Goal: Transaction & Acquisition: Book appointment/travel/reservation

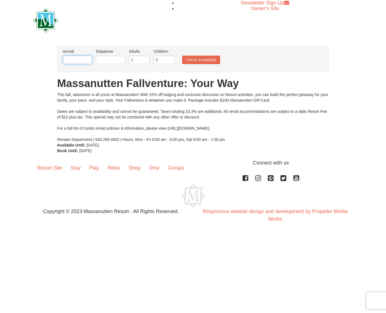
click at [82, 60] on input "text" at bounding box center [77, 60] width 29 height 8
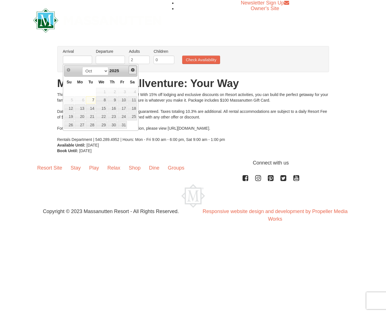
click at [133, 70] on span "Next" at bounding box center [132, 70] width 4 height 4
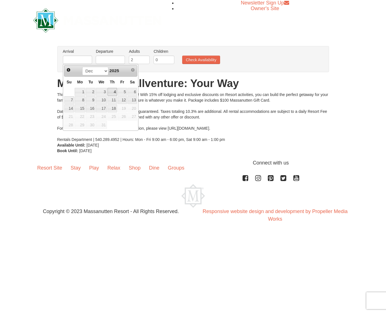
click at [114, 90] on link "4" at bounding box center [112, 92] width 10 height 8
type input "[DATE]"
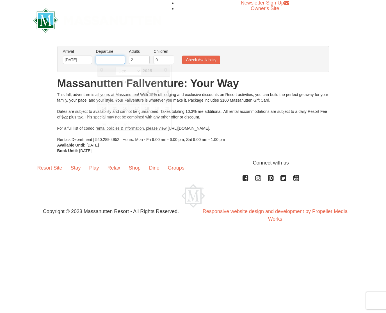
click at [118, 59] on input "text" at bounding box center [110, 60] width 29 height 8
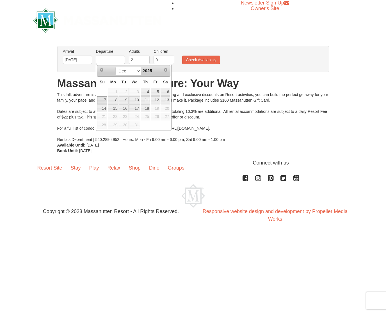
click at [104, 99] on link "7" at bounding box center [102, 100] width 10 height 8
type input "[DATE]"
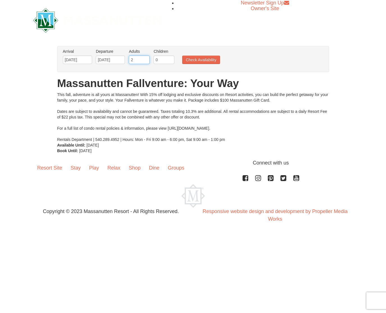
drag, startPoint x: 138, startPoint y: 59, endPoint x: 128, endPoint y: 59, distance: 10.1
click at [128, 59] on li "Adults Please format dates MM/DD/YYYY 2" at bounding box center [139, 58] width 24 height 18
type input "3"
click at [169, 58] on input "1" at bounding box center [163, 60] width 21 height 8
type input "2"
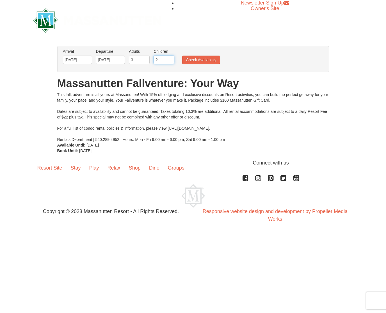
click at [170, 58] on input "2" at bounding box center [163, 60] width 21 height 8
drag, startPoint x: 163, startPoint y: 137, endPoint x: 208, endPoint y: 140, distance: 45.2
click at [208, 140] on div "This fall, adventure is all yours at Massanutten! With 15% off lodging and excl…" at bounding box center [192, 117] width 271 height 50
click at [206, 59] on button "Check Availability" at bounding box center [201, 60] width 38 height 8
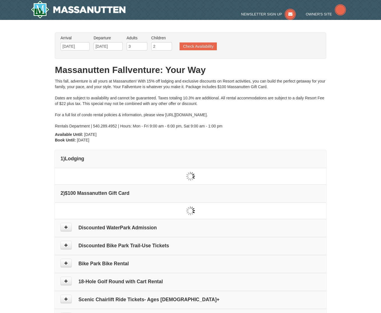
type input "[DATE]"
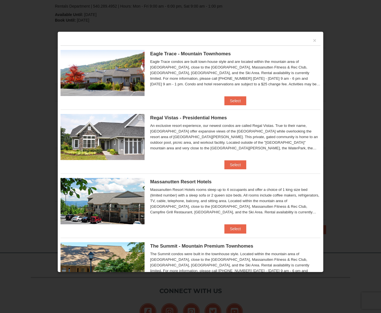
scroll to position [109, 0]
click at [233, 100] on button "Select" at bounding box center [236, 100] width 22 height 9
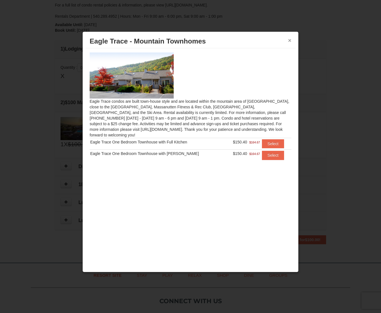
click at [290, 40] on button "×" at bounding box center [289, 41] width 3 height 6
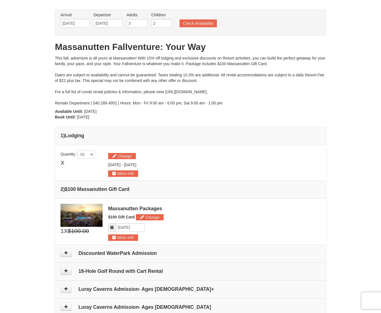
scroll to position [0, 0]
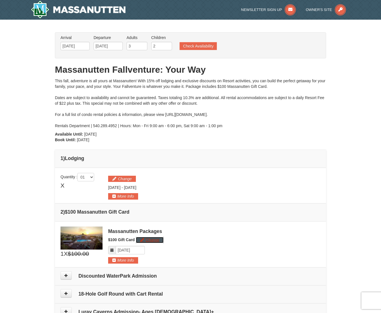
click at [152, 238] on button "Change" at bounding box center [150, 240] width 28 height 6
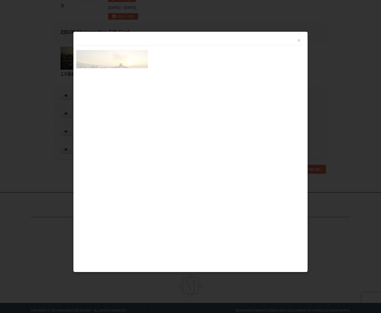
scroll to position [194, 0]
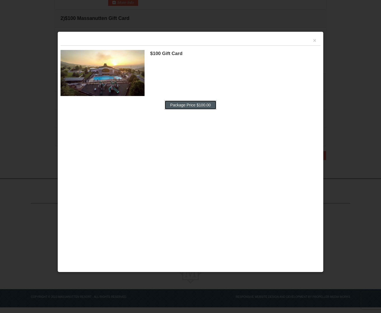
click at [192, 104] on button "Package Price $100.00" at bounding box center [191, 104] width 52 height 9
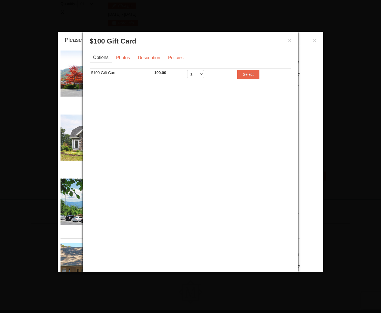
scroll to position [173, 0]
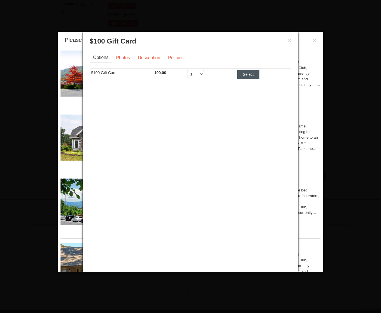
click at [248, 73] on button "Select" at bounding box center [249, 74] width 22 height 9
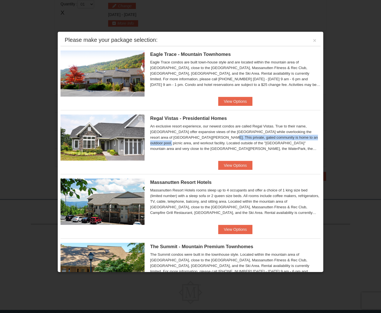
drag, startPoint x: 194, startPoint y: 135, endPoint x: 268, endPoint y: 137, distance: 74.4
click at [268, 137] on div "An exclusive resort experience, our newest condos are called Regal Vistas. True…" at bounding box center [235, 137] width 171 height 28
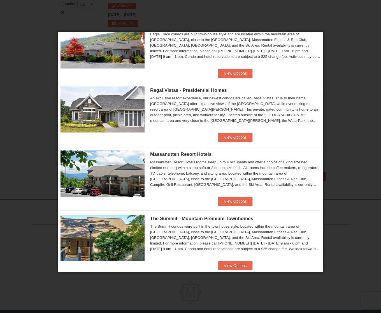
click at [233, 196] on div "Massanutten Resort Hotels Hotel Queen Room $142.00 $155.33" at bounding box center [191, 171] width 260 height 51
click at [232, 199] on button "View Options" at bounding box center [235, 201] width 34 height 9
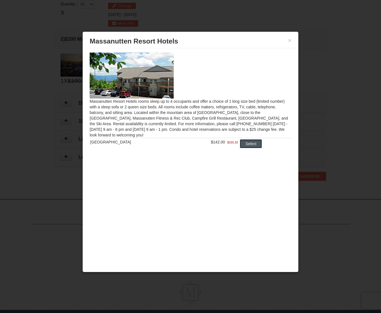
click at [248, 144] on button "Select" at bounding box center [251, 143] width 22 height 9
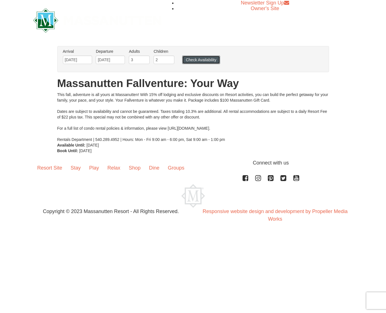
click at [206, 59] on button "Check Availability" at bounding box center [201, 60] width 38 height 8
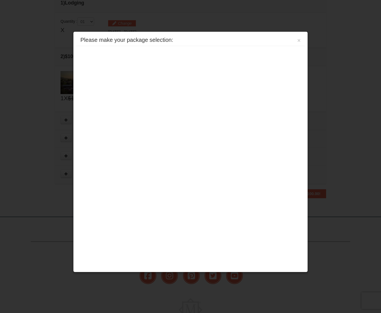
scroll to position [172, 0]
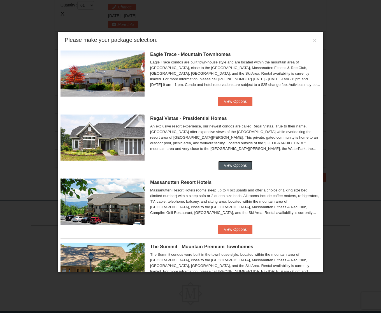
click at [238, 162] on button "View Options" at bounding box center [235, 165] width 34 height 9
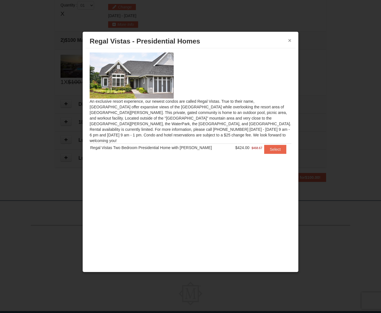
click at [290, 39] on button "×" at bounding box center [289, 41] width 3 height 6
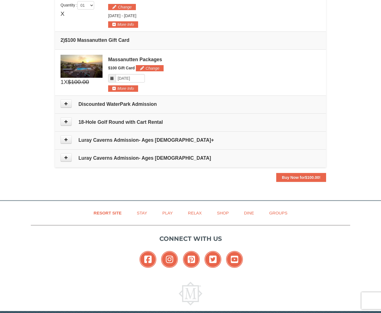
scroll to position [88, 0]
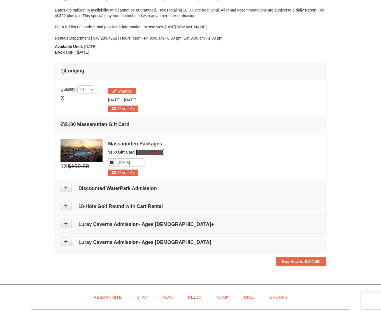
click at [153, 153] on button "Change" at bounding box center [150, 152] width 28 height 6
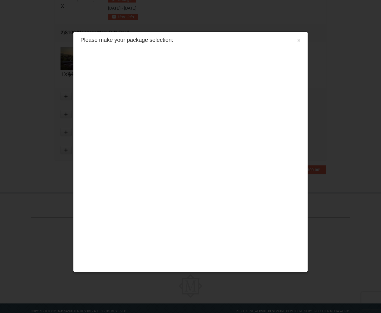
scroll to position [194, 0]
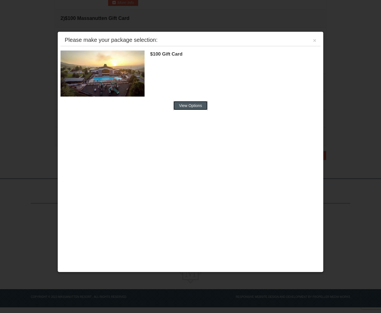
click at [188, 103] on button "View Options" at bounding box center [191, 105] width 34 height 9
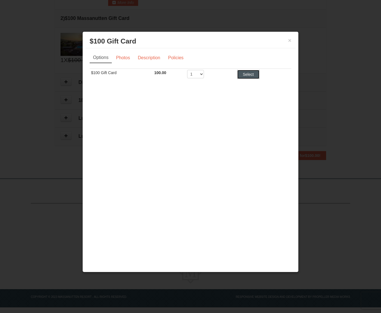
click at [247, 72] on button "Select" at bounding box center [249, 74] width 22 height 9
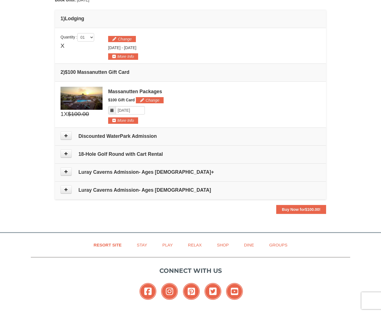
scroll to position [81, 0]
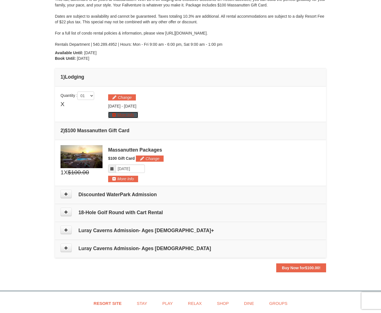
click at [120, 112] on button "More Info" at bounding box center [123, 115] width 30 height 6
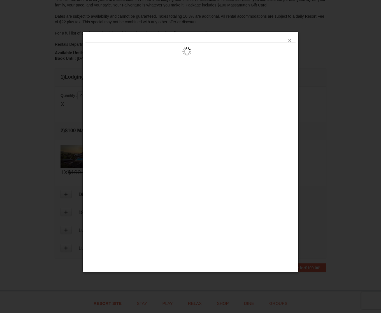
click at [290, 39] on button "×" at bounding box center [289, 41] width 3 height 6
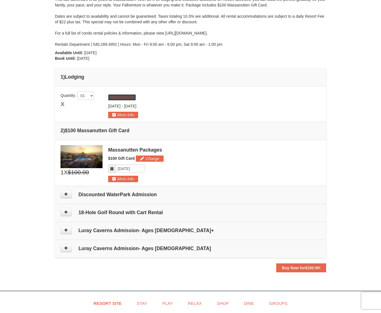
click at [128, 98] on button "Change" at bounding box center [122, 97] width 28 height 6
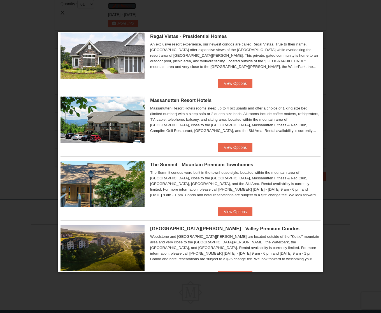
scroll to position [84, 0]
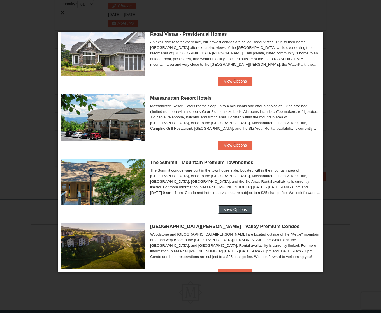
click at [237, 206] on button "View Options" at bounding box center [235, 209] width 34 height 9
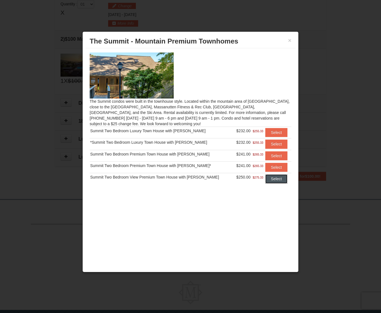
click at [274, 179] on button "Select" at bounding box center [277, 178] width 22 height 9
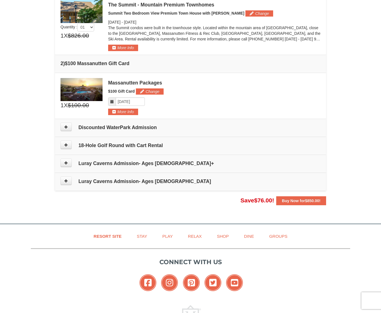
click at [93, 130] on h4 "Discounted WaterPark Admission" at bounding box center [191, 128] width 260 height 6
click at [61, 128] on button at bounding box center [66, 127] width 11 height 8
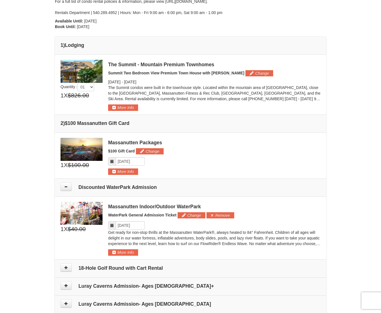
scroll to position [140, 0]
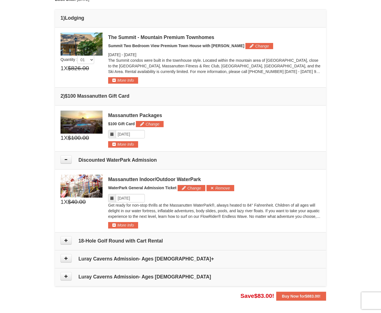
click at [109, 197] on span at bounding box center [112, 198] width 8 height 8
click at [112, 197] on icon at bounding box center [112, 198] width 4 height 4
click at [113, 197] on icon at bounding box center [112, 198] width 4 height 4
click at [137, 197] on input "Please format dates MM/DD/YYYY" at bounding box center [130, 198] width 29 height 8
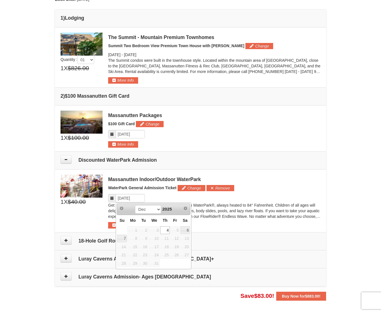
click at [177, 230] on span "5" at bounding box center [176, 230] width 10 height 8
click at [187, 228] on link "6" at bounding box center [186, 230] width 10 height 8
type input "[DATE]"
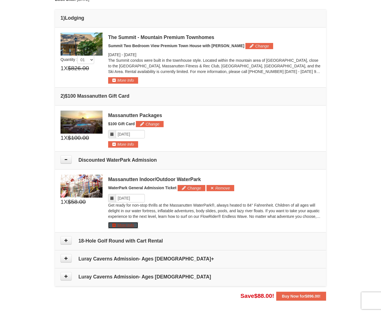
click at [113, 225] on button "More Info" at bounding box center [123, 225] width 30 height 6
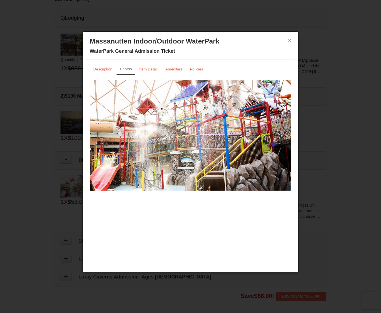
click at [290, 39] on button "×" at bounding box center [289, 41] width 3 height 6
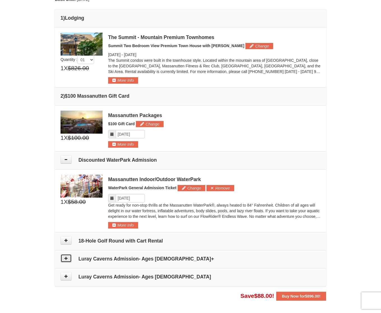
click at [67, 257] on icon at bounding box center [66, 258] width 4 height 4
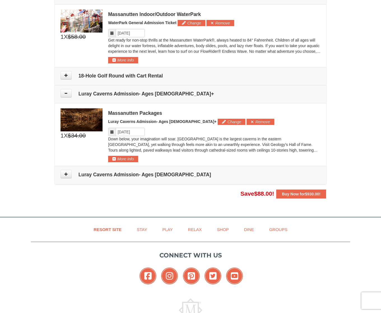
scroll to position [344, 0]
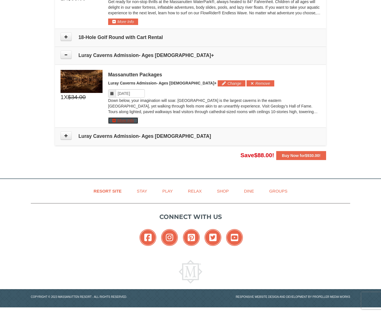
click at [112, 121] on button "More Info" at bounding box center [123, 120] width 30 height 6
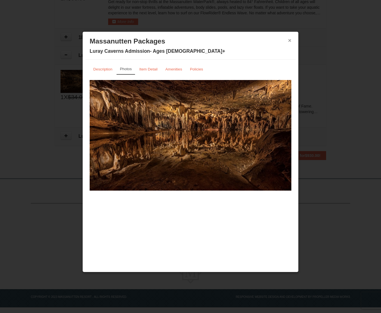
click at [291, 40] on button "×" at bounding box center [289, 41] width 3 height 6
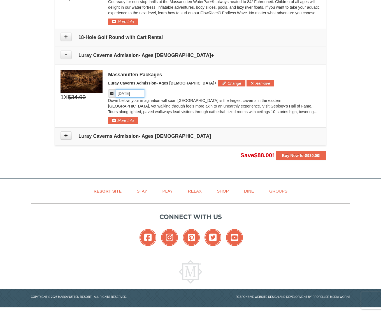
click at [127, 93] on input "Please format dates MM/DD/YYYY" at bounding box center [130, 93] width 29 height 8
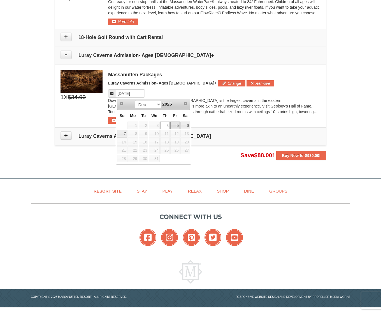
click at [177, 125] on link "5" at bounding box center [176, 125] width 10 height 8
type input "[DATE]"
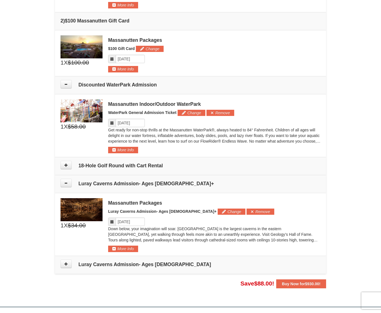
scroll to position [202, 0]
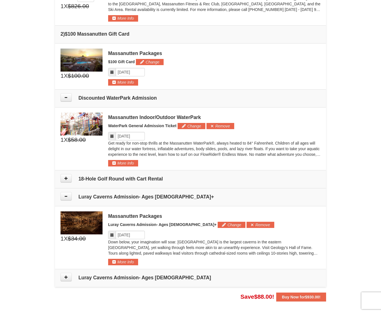
click at [111, 137] on icon at bounding box center [112, 136] width 4 height 4
click at [112, 134] on icon at bounding box center [112, 136] width 4 height 4
click at [124, 136] on input "Please format dates MM/DD/YYYY" at bounding box center [130, 136] width 29 height 8
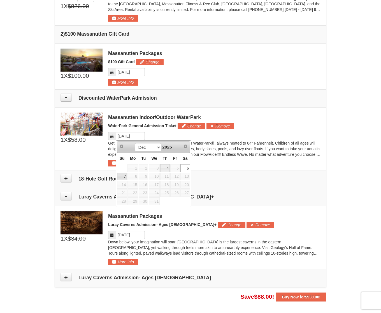
click at [121, 176] on link "7" at bounding box center [122, 176] width 10 height 8
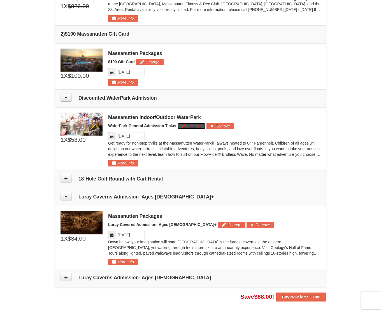
click at [192, 123] on button "Change" at bounding box center [192, 126] width 28 height 6
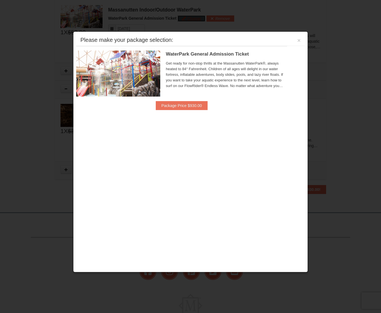
scroll to position [315, 0]
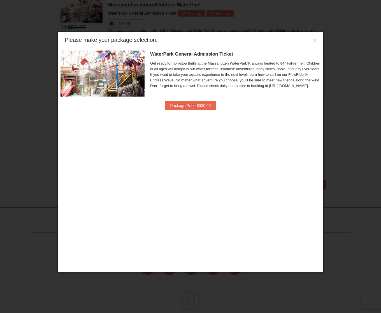
click at [313, 41] on div "Please make your package selection: ×" at bounding box center [191, 39] width 260 height 11
click at [314, 40] on button "×" at bounding box center [314, 41] width 3 height 6
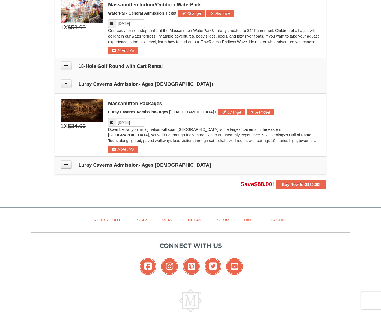
scroll to position [202, 0]
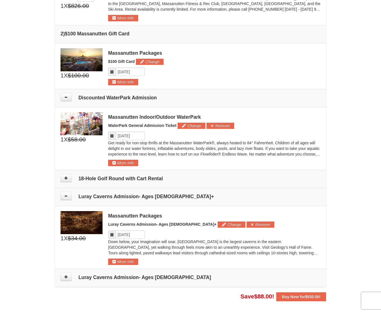
click at [113, 135] on icon at bounding box center [112, 136] width 4 height 4
click at [142, 137] on input "Please format dates MM/DD/YYYY" at bounding box center [130, 136] width 29 height 8
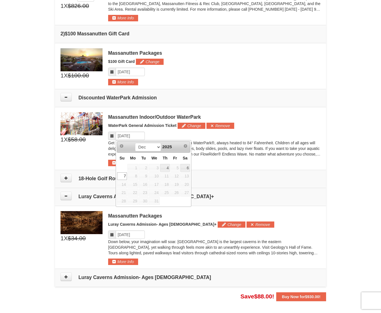
click at [175, 168] on span "5" at bounding box center [176, 168] width 10 height 8
click at [187, 167] on link "6" at bounding box center [186, 168] width 10 height 8
type input "[DATE]"
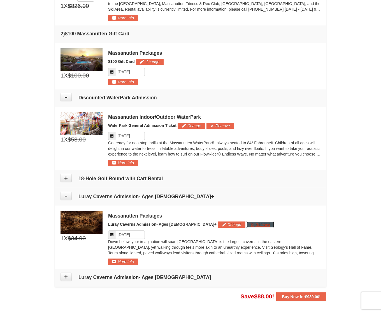
click at [247, 224] on button "Remove" at bounding box center [261, 224] width 28 height 6
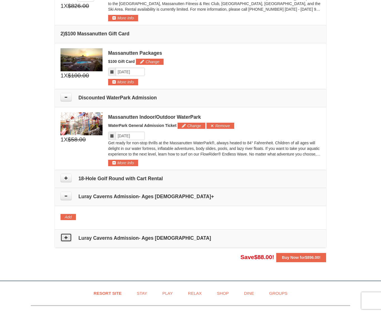
click at [65, 238] on icon at bounding box center [66, 237] width 4 height 4
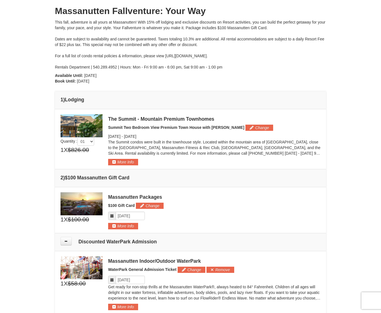
scroll to position [0, 0]
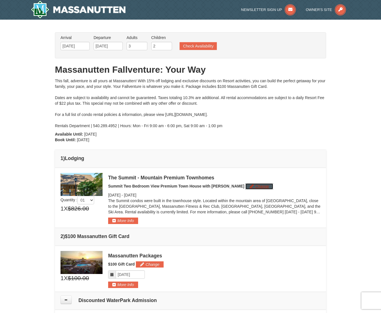
click at [246, 185] on button "Change" at bounding box center [260, 186] width 28 height 6
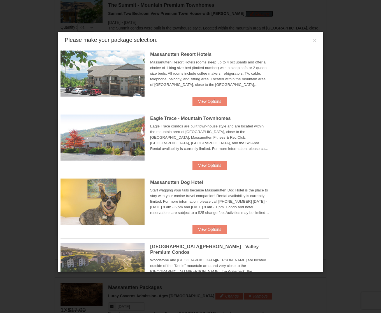
scroll to position [173, 0]
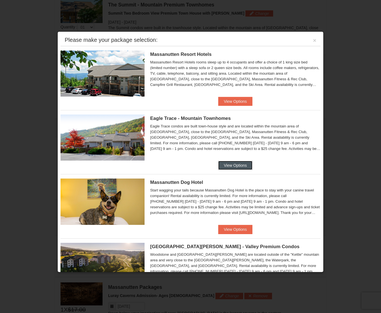
click at [232, 167] on button "View Options" at bounding box center [235, 165] width 34 height 9
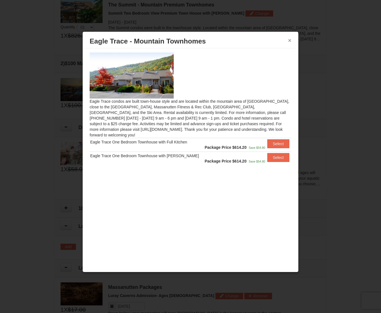
click at [288, 38] on button "×" at bounding box center [289, 41] width 3 height 6
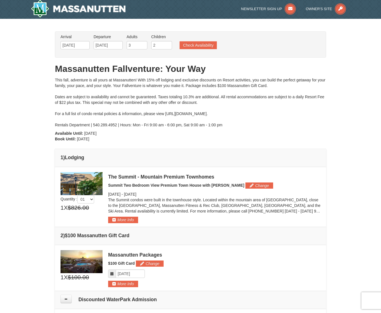
scroll to position [0, 0]
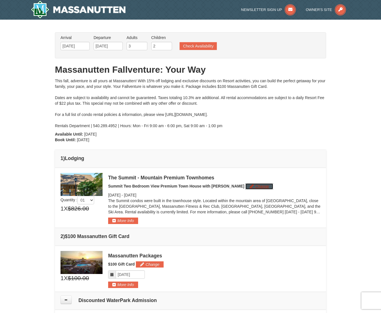
click at [246, 187] on button "Change" at bounding box center [260, 186] width 28 height 6
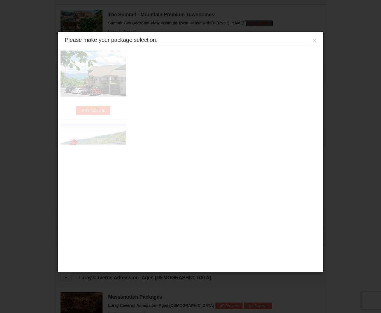
scroll to position [173, 0]
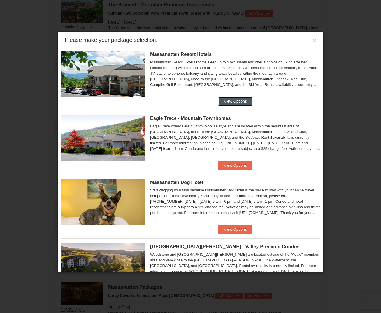
click at [227, 101] on button "View Options" at bounding box center [235, 101] width 34 height 9
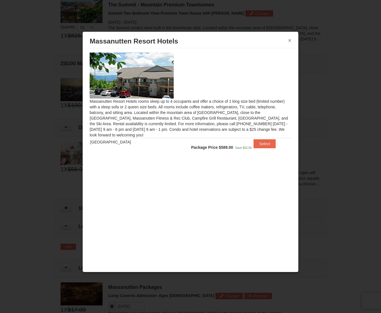
click at [289, 38] on button "×" at bounding box center [289, 41] width 3 height 6
